Goal: Task Accomplishment & Management: Complete application form

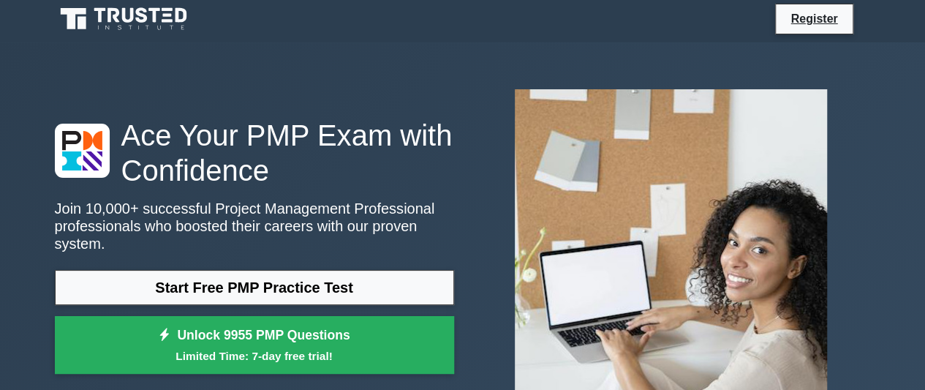
scroll to position [219, 0]
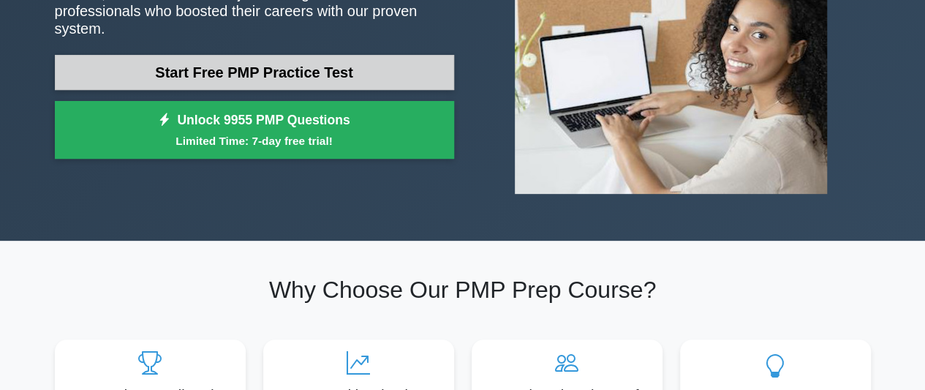
click at [208, 62] on link "Start Free PMP Practice Test" at bounding box center [254, 72] width 399 height 35
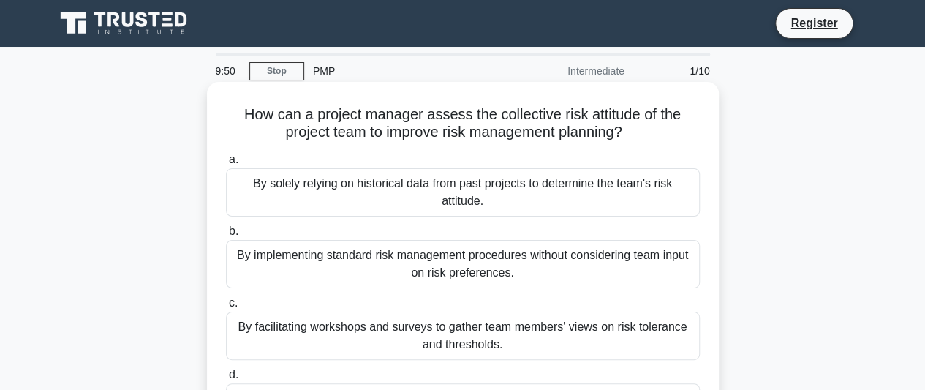
scroll to position [73, 0]
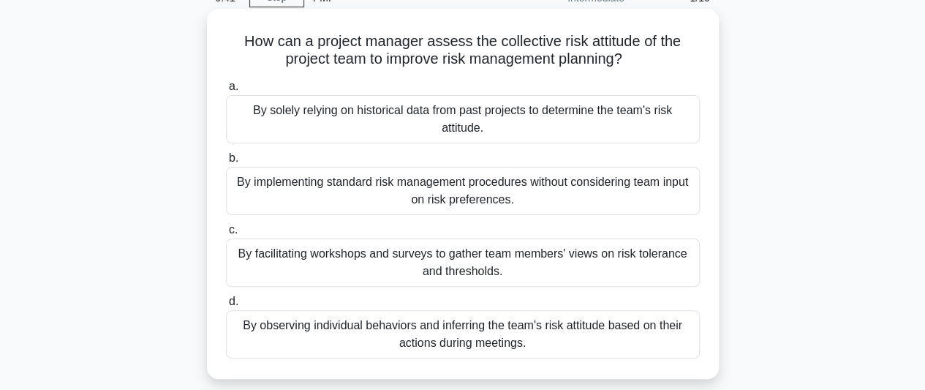
click at [474, 246] on div "By facilitating workshops and surveys to gather team members' views on risk tol…" at bounding box center [463, 262] width 474 height 48
click at [226, 235] on input "c. By facilitating workshops and surveys to gather team members' views on risk …" at bounding box center [226, 230] width 0 height 10
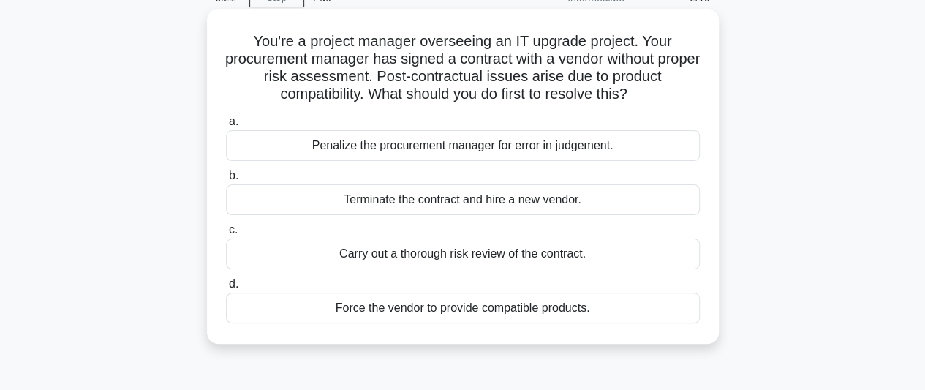
click at [449, 258] on div "Carry out a thorough risk review of the contract." at bounding box center [463, 253] width 474 height 31
click at [226, 235] on input "c. Carry out a thorough risk review of the contract." at bounding box center [226, 230] width 0 height 10
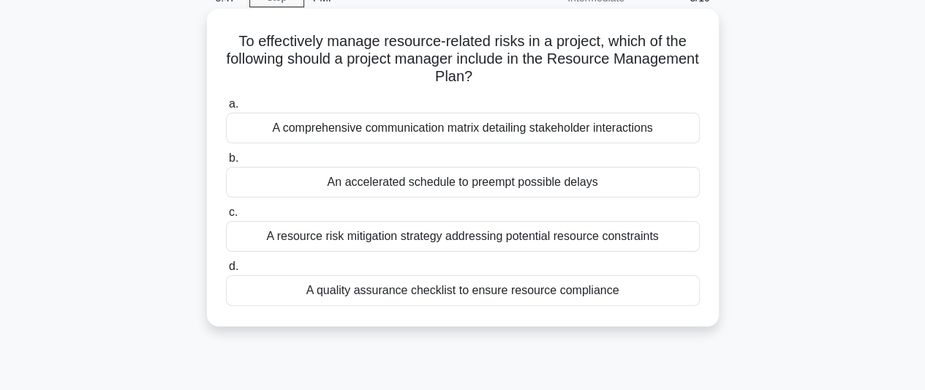
click at [374, 235] on div "A resource risk mitigation strategy addressing potential resource constraints" at bounding box center [463, 236] width 474 height 31
click at [226, 217] on input "c. A resource risk mitigation strategy addressing potential resource constraints" at bounding box center [226, 213] width 0 height 10
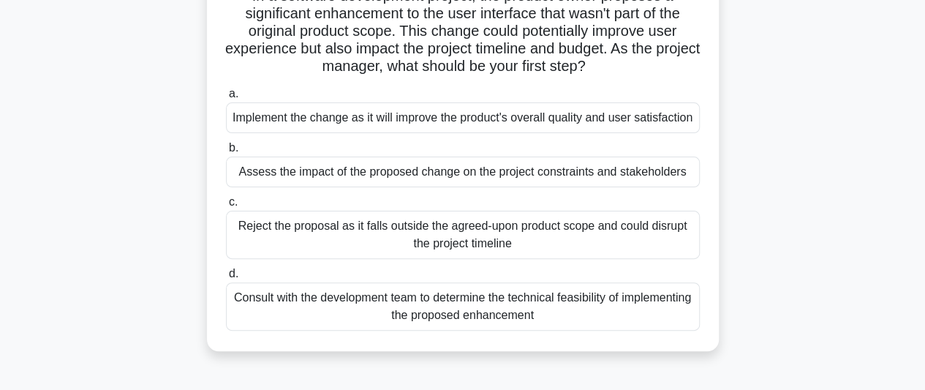
scroll to position [146, 0]
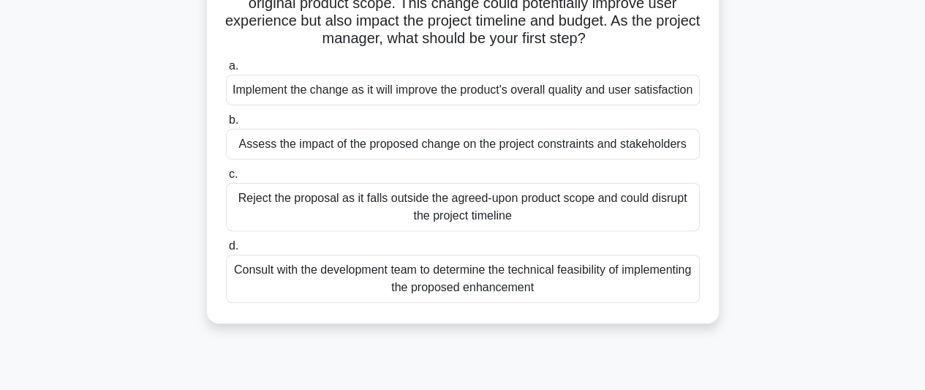
click at [407, 159] on div "Assess the impact of the proposed change on the project constraints and stakeho…" at bounding box center [463, 144] width 474 height 31
click at [226, 125] on input "b. Assess the impact of the proposed change on the project constraints and stak…" at bounding box center [226, 121] width 0 height 10
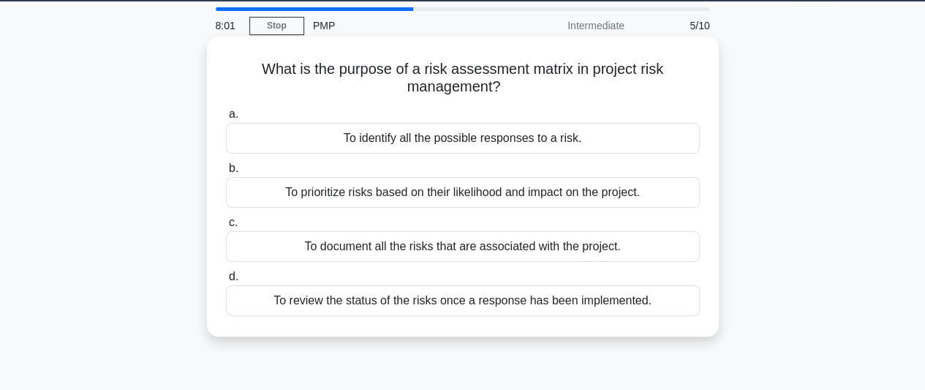
scroll to position [73, 0]
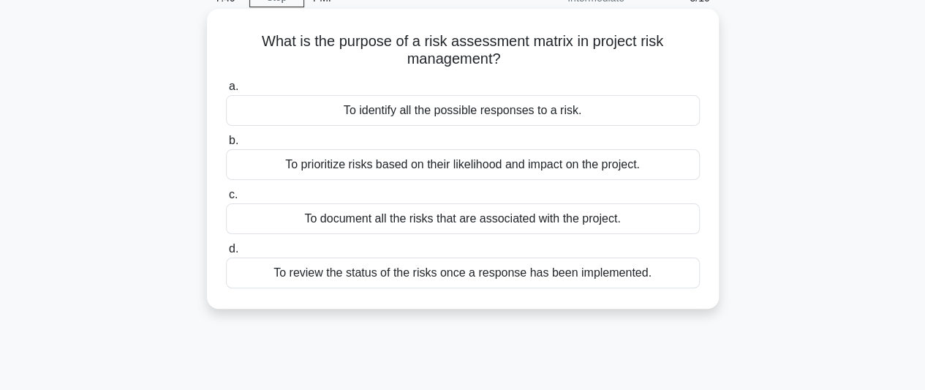
click at [437, 167] on div "To prioritize risks based on their likelihood and impact on the project." at bounding box center [463, 164] width 474 height 31
click at [226, 146] on input "b. To prioritize risks based on their likelihood and impact on the project." at bounding box center [226, 141] width 0 height 10
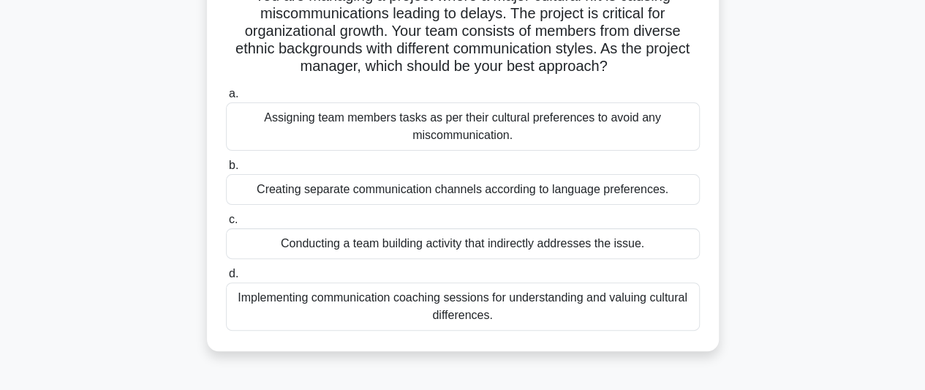
scroll to position [146, 0]
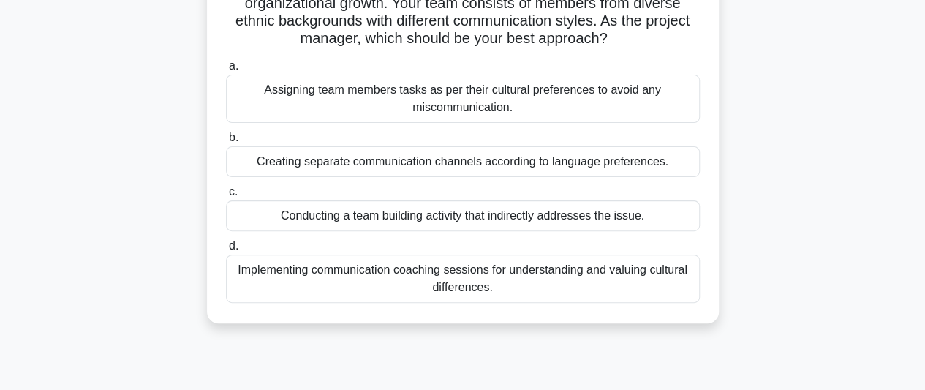
click at [461, 287] on div "Implementing communication coaching sessions for understanding and valuing cult…" at bounding box center [463, 278] width 474 height 48
click at [226, 251] on input "d. Implementing communication coaching sessions for understanding and valuing c…" at bounding box center [226, 246] width 0 height 10
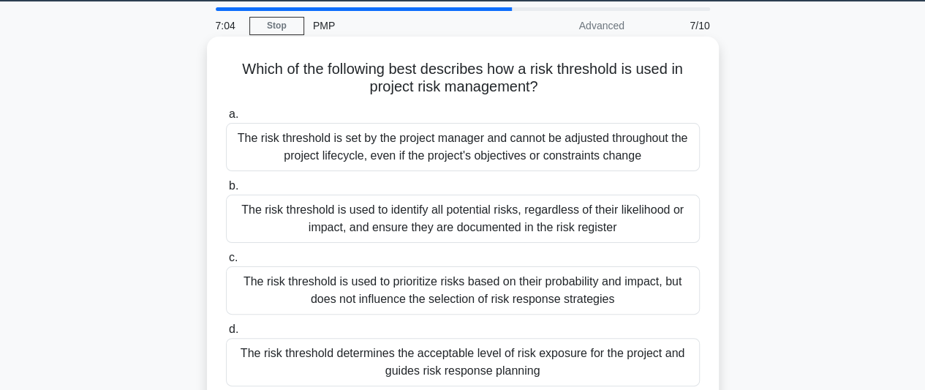
scroll to position [73, 0]
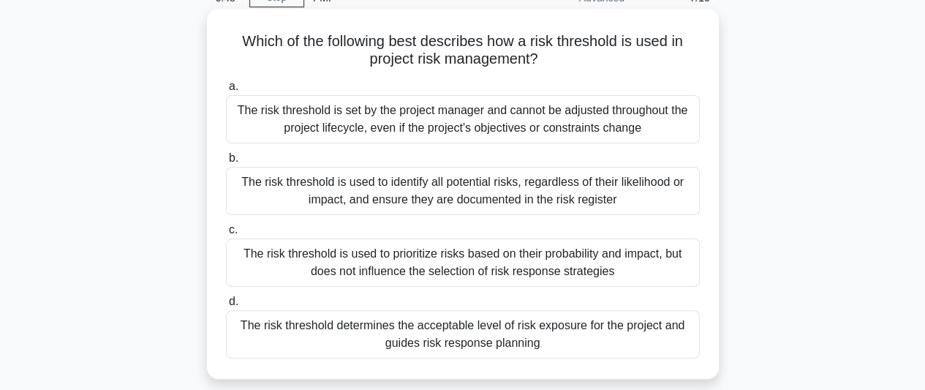
click at [449, 336] on div "The risk threshold determines the acceptable level of risk exposure for the pro…" at bounding box center [463, 334] width 474 height 48
click at [226, 306] on input "d. The risk threshold determines the acceptable level of risk exposure for the …" at bounding box center [226, 302] width 0 height 10
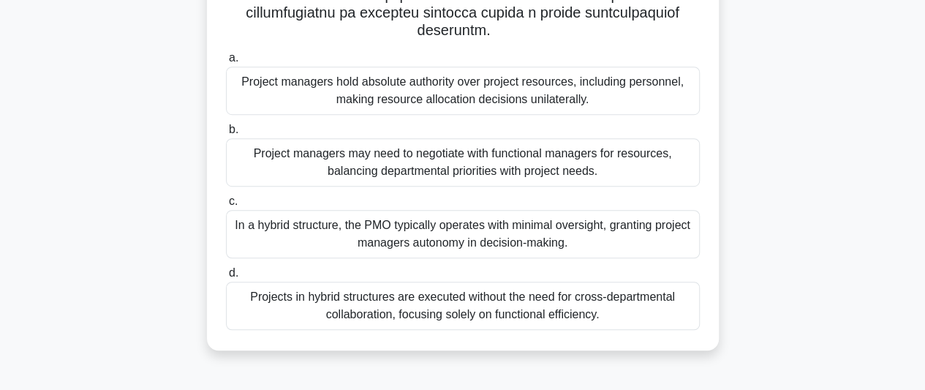
scroll to position [327, 0]
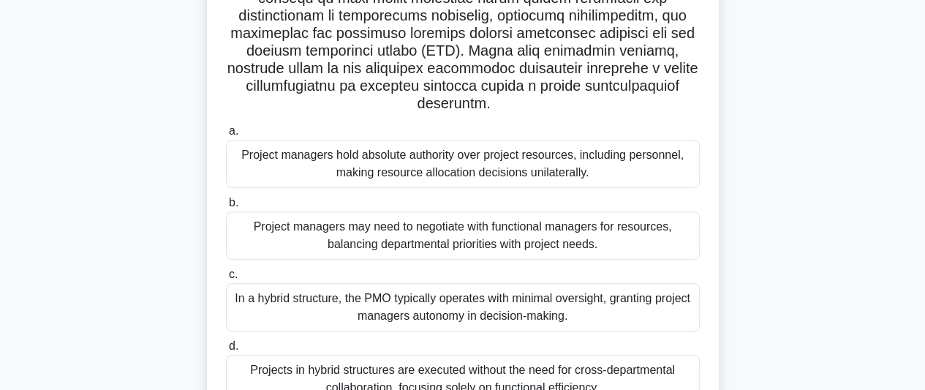
click at [468, 232] on div "Project managers may need to negotiate with functional managers for resources, …" at bounding box center [463, 235] width 474 height 48
click at [226, 208] on input "b. Project managers may need to negotiate with functional managers for resource…" at bounding box center [226, 203] width 0 height 10
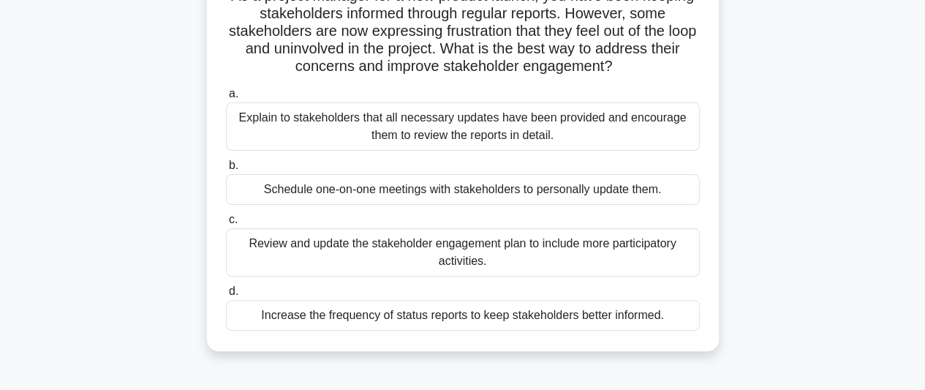
scroll to position [146, 0]
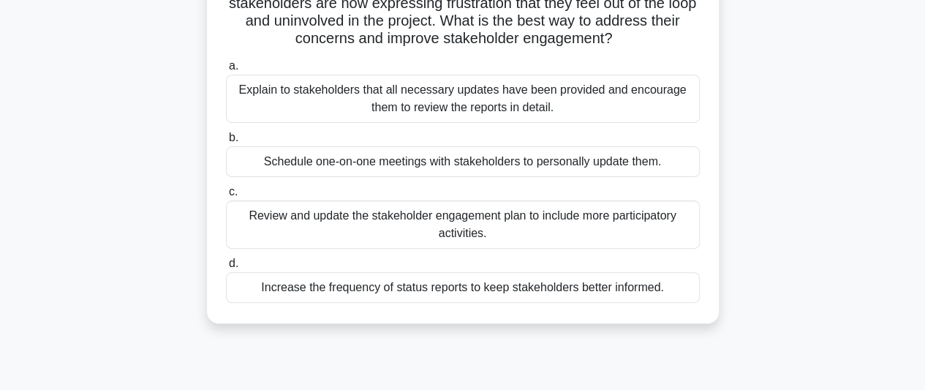
click at [449, 228] on div "Review and update the stakeholder engagement plan to include more participatory…" at bounding box center [463, 224] width 474 height 48
click at [226, 197] on input "c. Review and update the stakeholder engagement plan to include more participat…" at bounding box center [226, 192] width 0 height 10
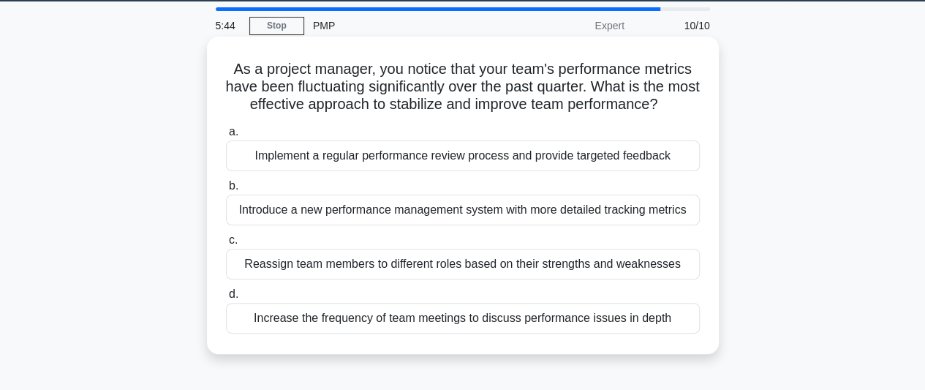
scroll to position [73, 0]
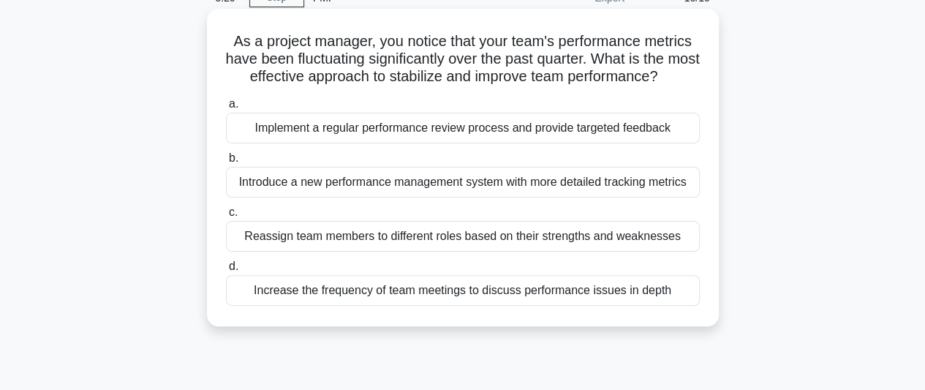
click at [472, 143] on div "Implement a regular performance review process and provide targeted feedback" at bounding box center [463, 128] width 474 height 31
click at [226, 109] on input "a. Implement a regular performance review process and provide targeted feedback" at bounding box center [226, 104] width 0 height 10
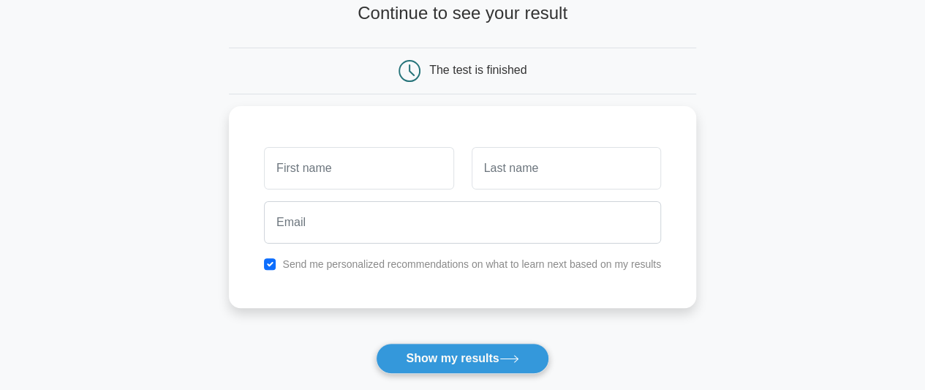
scroll to position [73, 0]
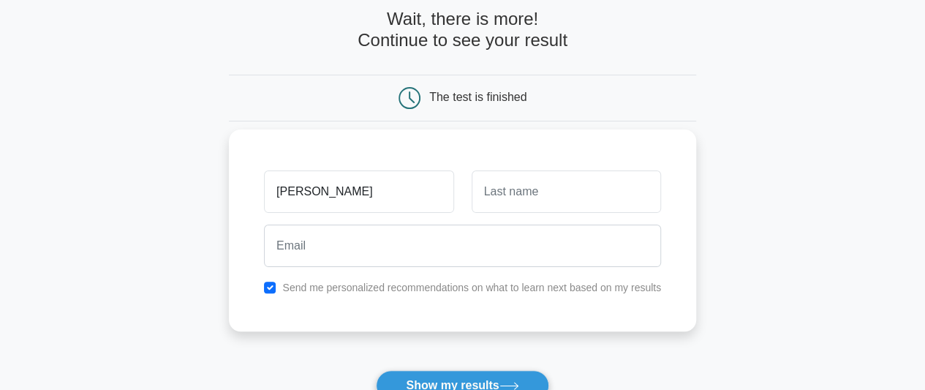
type input "[PERSON_NAME]"
click at [505, 185] on input "text" at bounding box center [566, 191] width 189 height 42
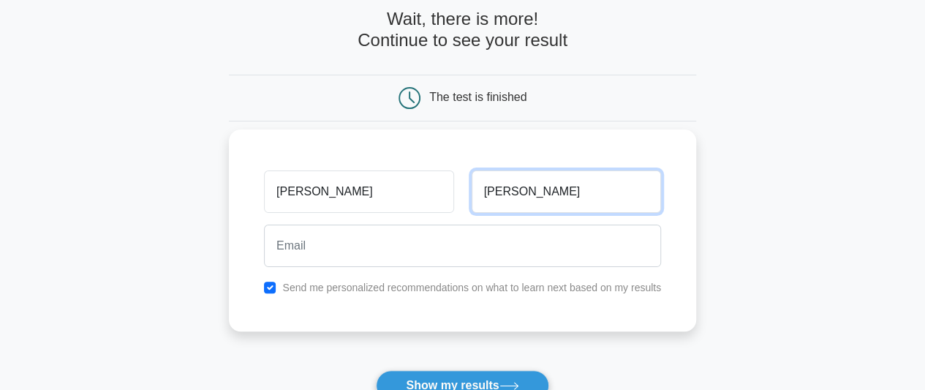
type input "waweru"
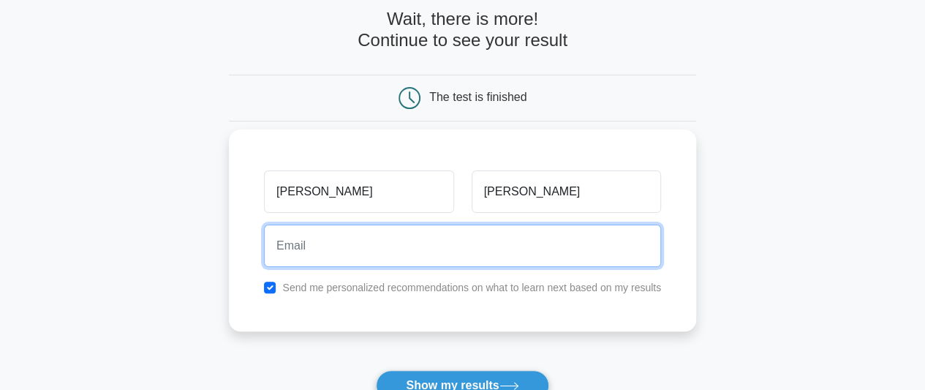
click at [309, 241] on input "email" at bounding box center [462, 245] width 397 height 42
type input "[PERSON_NAME][EMAIL_ADDRESS][PERSON_NAME][DOMAIN_NAME]"
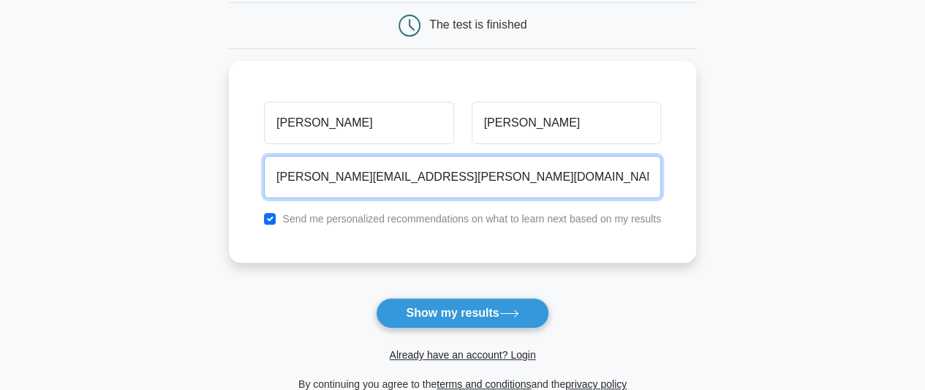
scroll to position [146, 0]
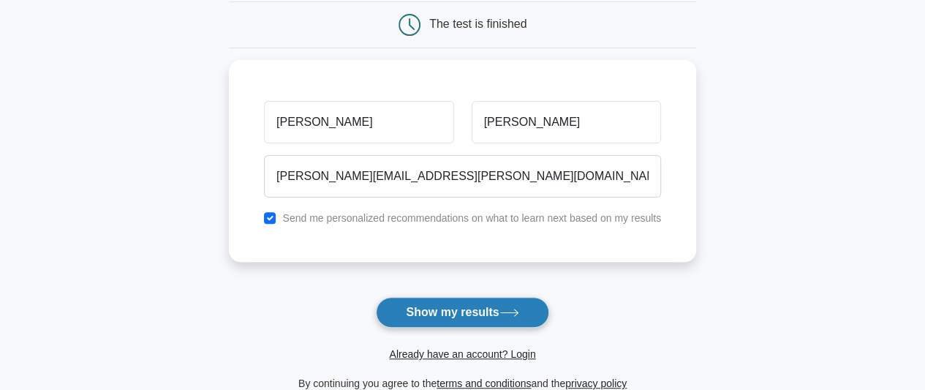
click at [459, 306] on button "Show my results" at bounding box center [462, 312] width 173 height 31
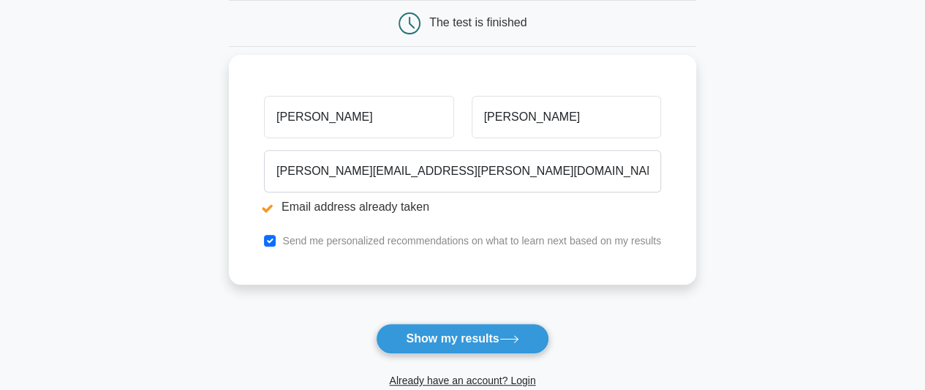
scroll to position [219, 0]
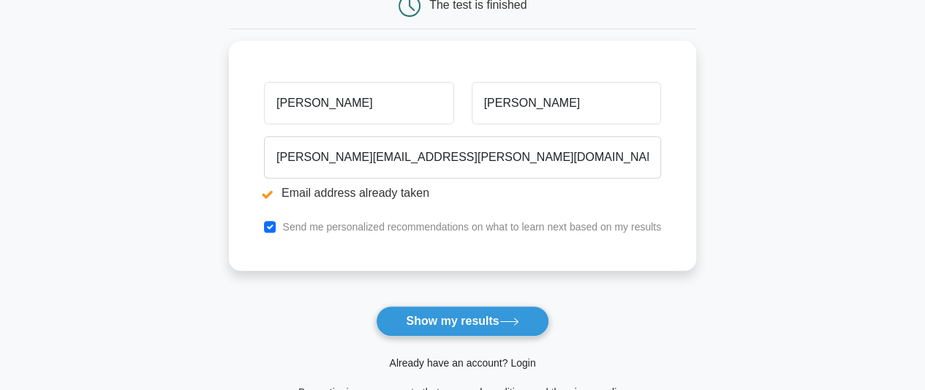
click at [456, 364] on link "Already have an account? Login" at bounding box center [462, 363] width 146 height 12
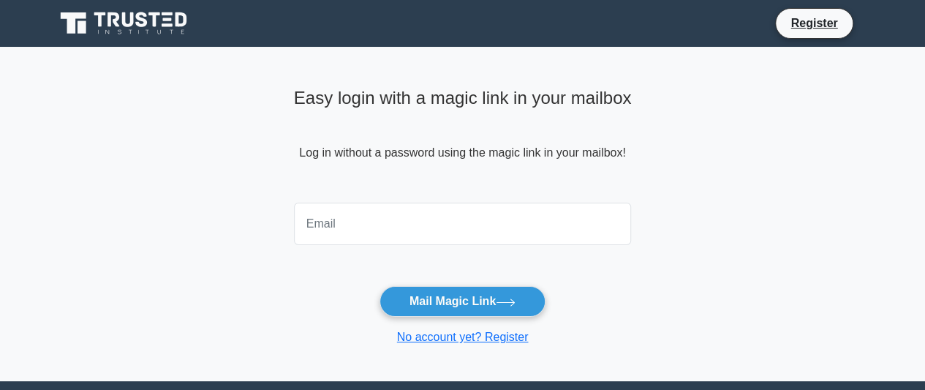
click at [332, 219] on input "email" at bounding box center [463, 224] width 338 height 42
type input "[PERSON_NAME][EMAIL_ADDRESS][PERSON_NAME][DOMAIN_NAME]"
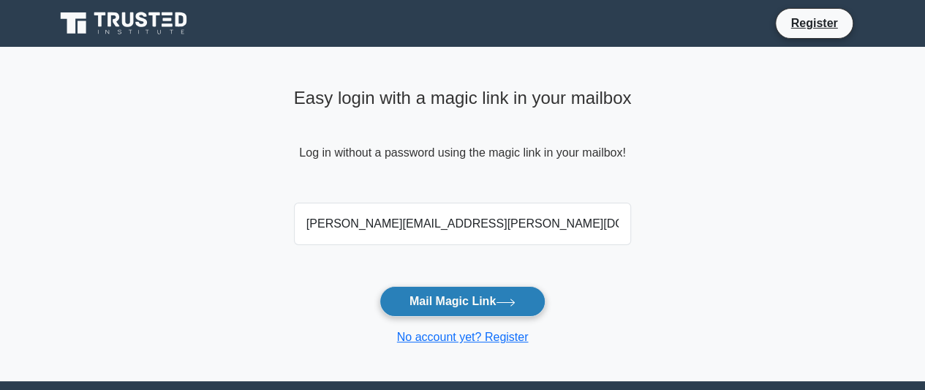
click at [446, 303] on button "Mail Magic Link" at bounding box center [462, 301] width 166 height 31
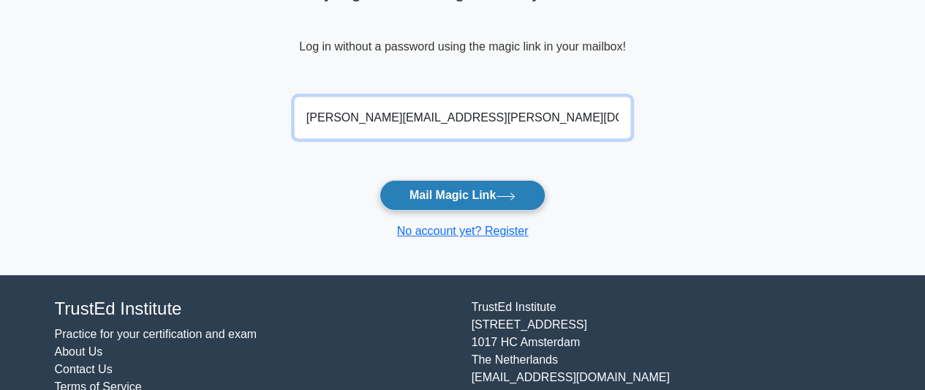
scroll to position [78, 0]
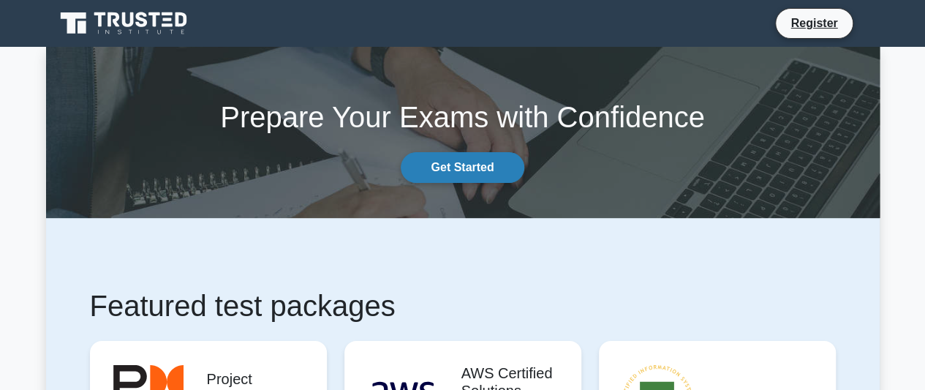
click at [446, 167] on link "Get Started" at bounding box center [462, 167] width 123 height 31
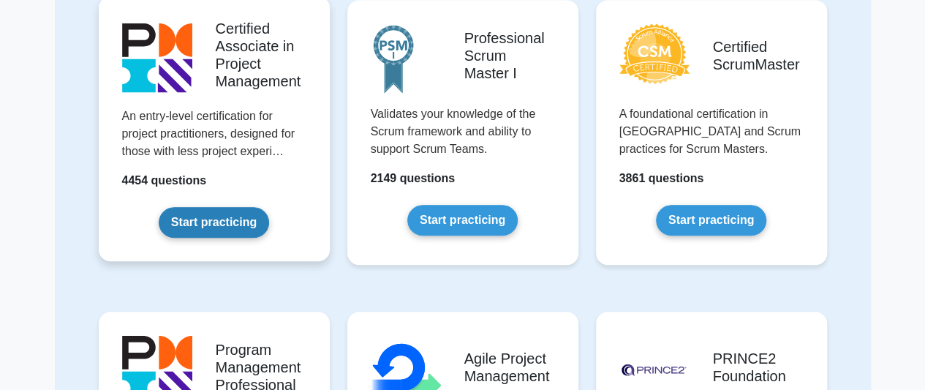
scroll to position [512, 0]
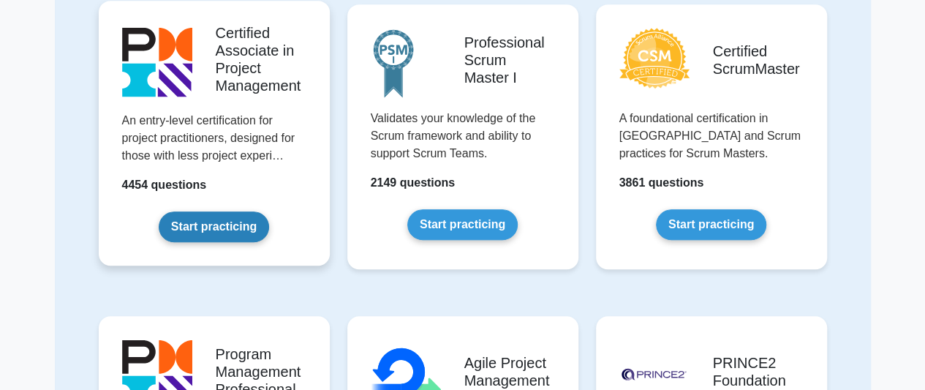
click at [200, 211] on link "Start practicing" at bounding box center [214, 226] width 110 height 31
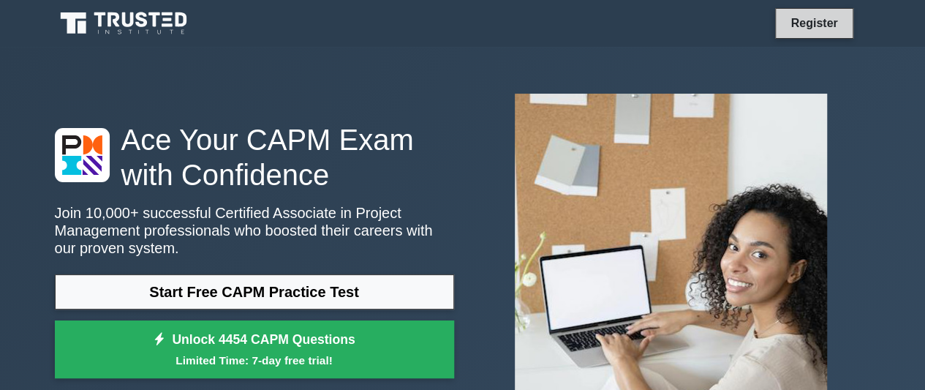
click at [810, 20] on link "Register" at bounding box center [814, 23] width 64 height 18
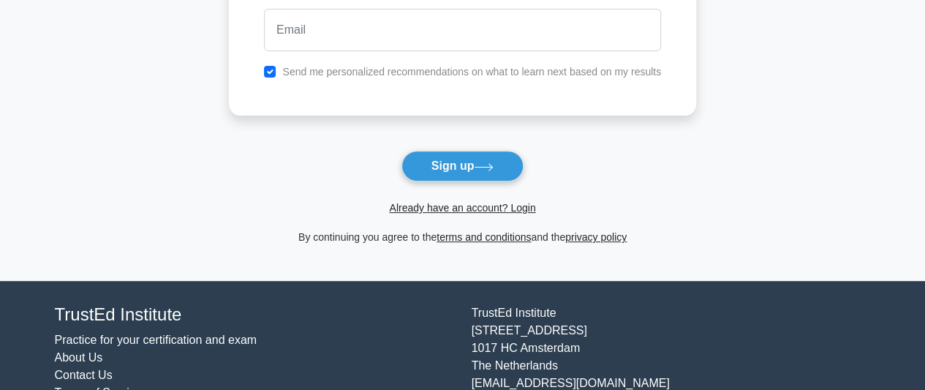
scroll to position [219, 0]
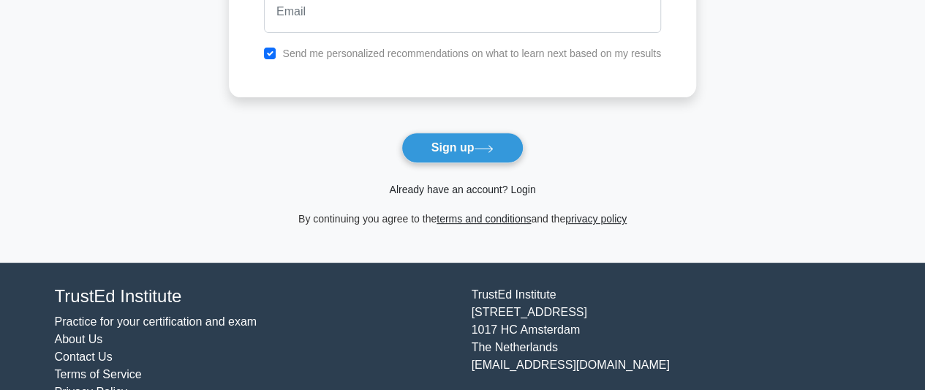
click at [462, 187] on link "Already have an account? Login" at bounding box center [462, 190] width 146 height 12
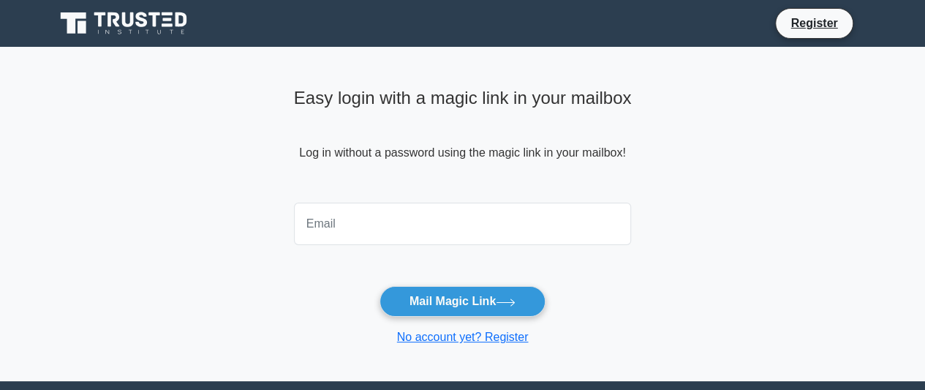
drag, startPoint x: 0, startPoint y: 0, endPoint x: 330, endPoint y: 222, distance: 397.3
click at [330, 222] on input "email" at bounding box center [463, 224] width 338 height 42
type input "charles.waweru@equitybank.co.ke"
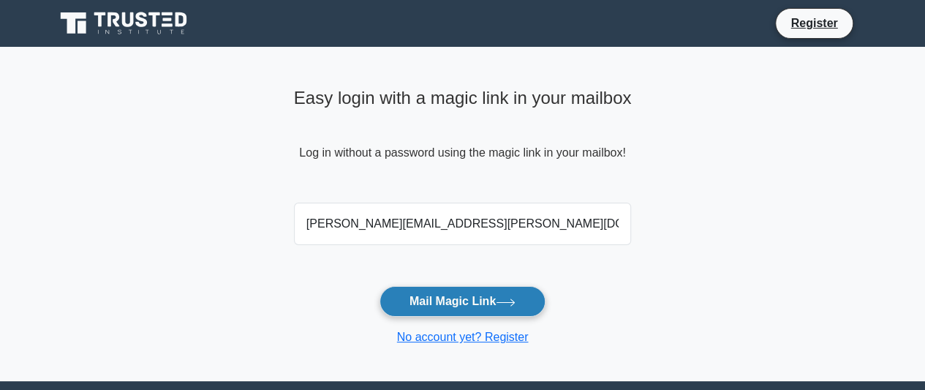
click at [446, 299] on button "Mail Magic Link" at bounding box center [462, 301] width 166 height 31
